Goal: Navigation & Orientation: Go to known website

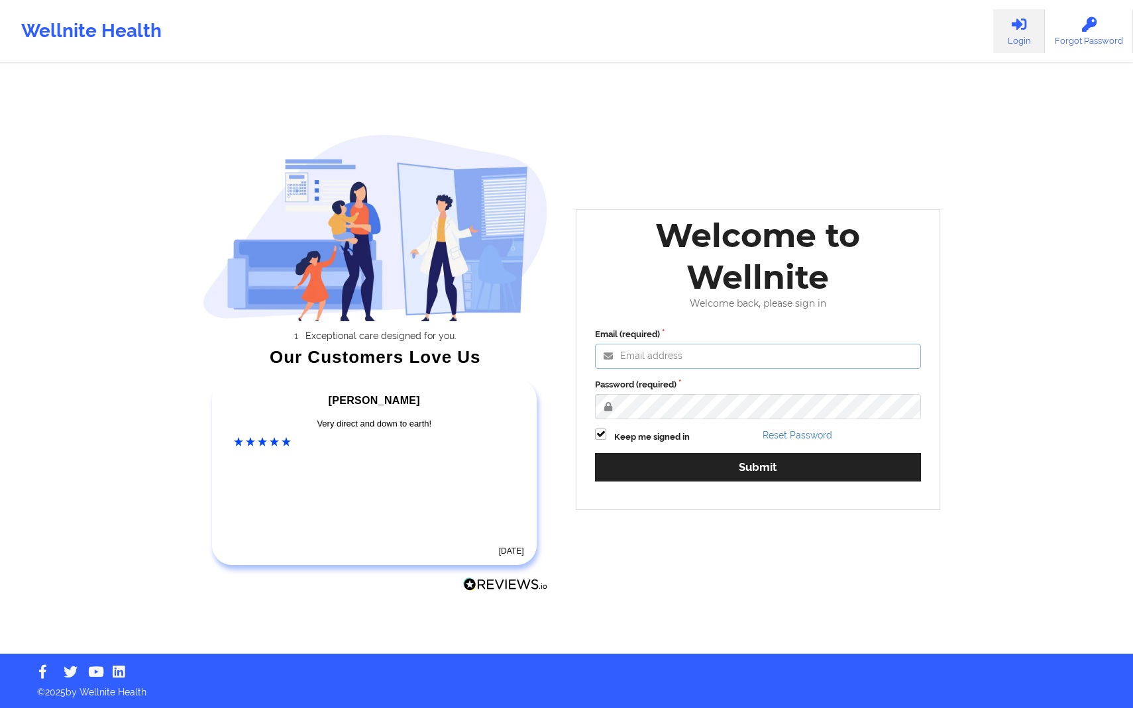
click at [903, 355] on input "Email (required)" at bounding box center [758, 356] width 326 height 25
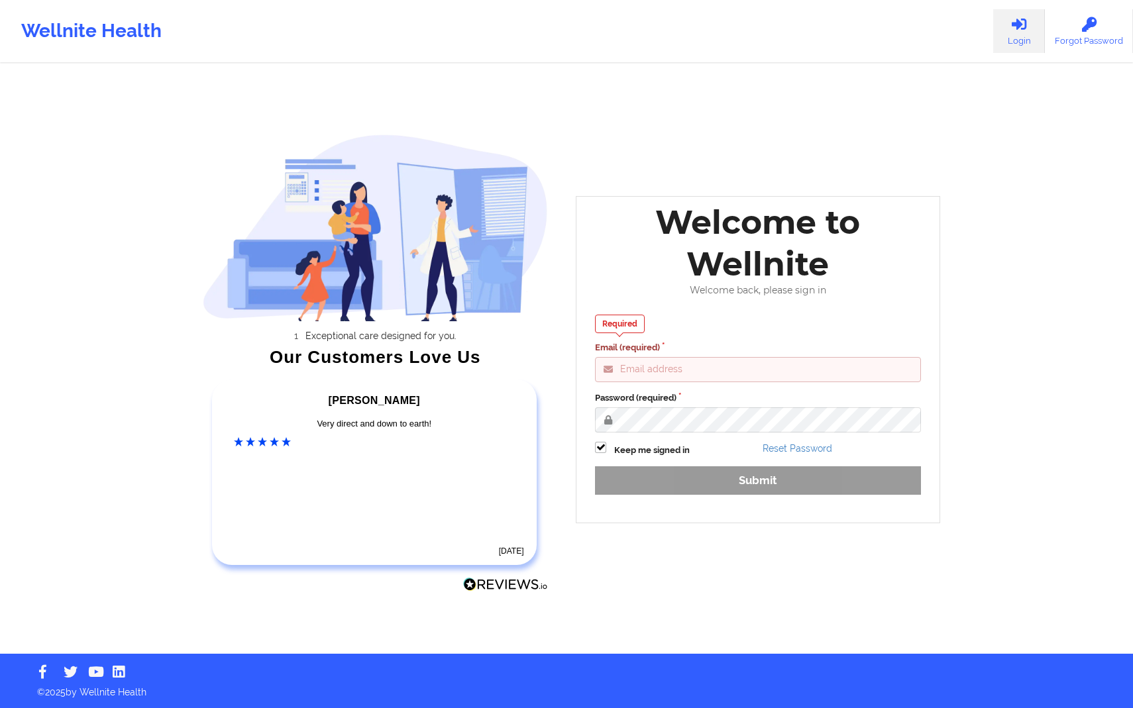
type input "[PERSON_NAME][EMAIL_ADDRESS][DOMAIN_NAME]"
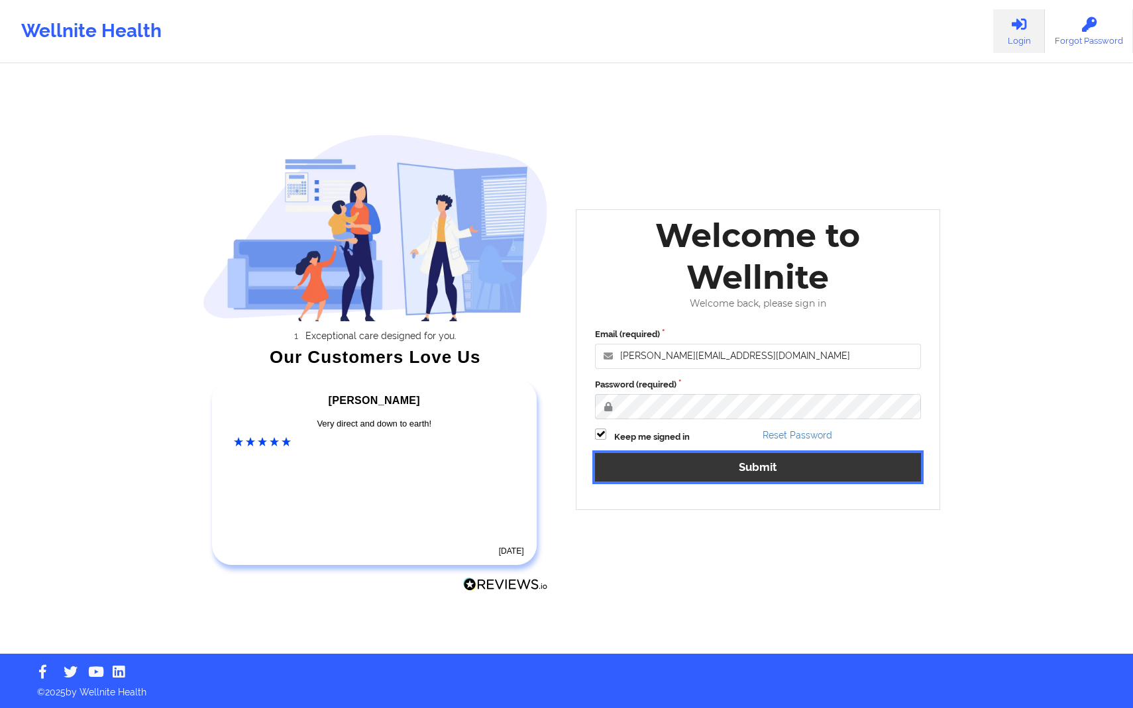
click at [842, 471] on button "Submit" at bounding box center [758, 467] width 326 height 28
